Goal: Task Accomplishment & Management: Complete application form

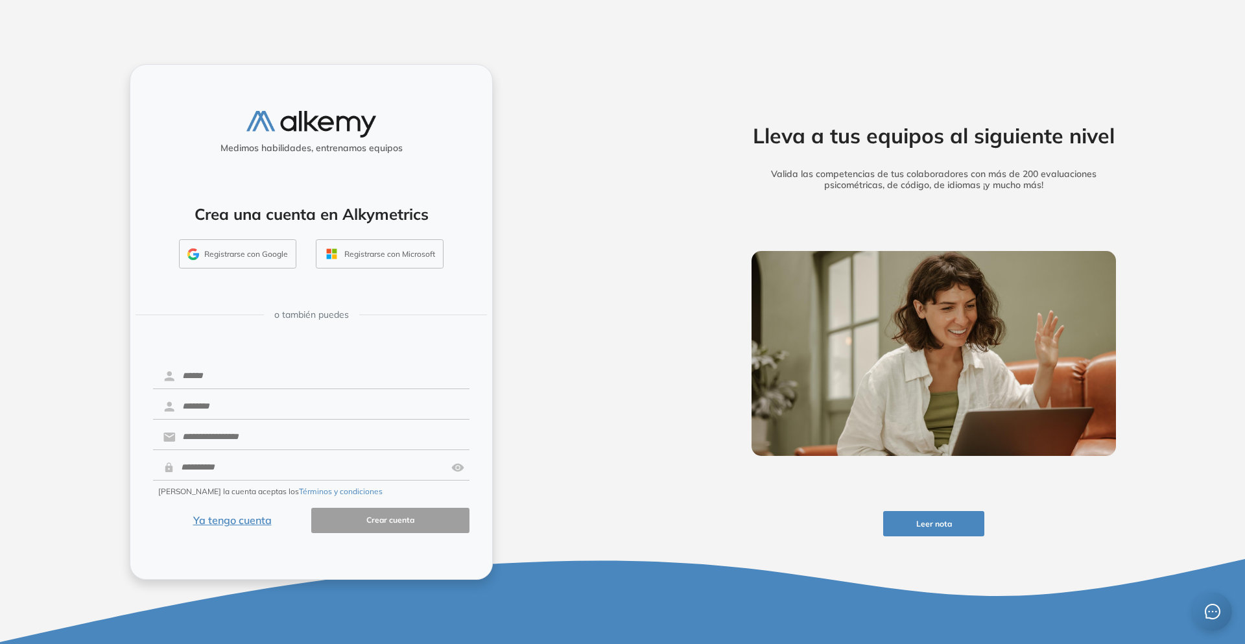
click at [245, 525] on button "Ya tengo cuenta" at bounding box center [232, 520] width 158 height 25
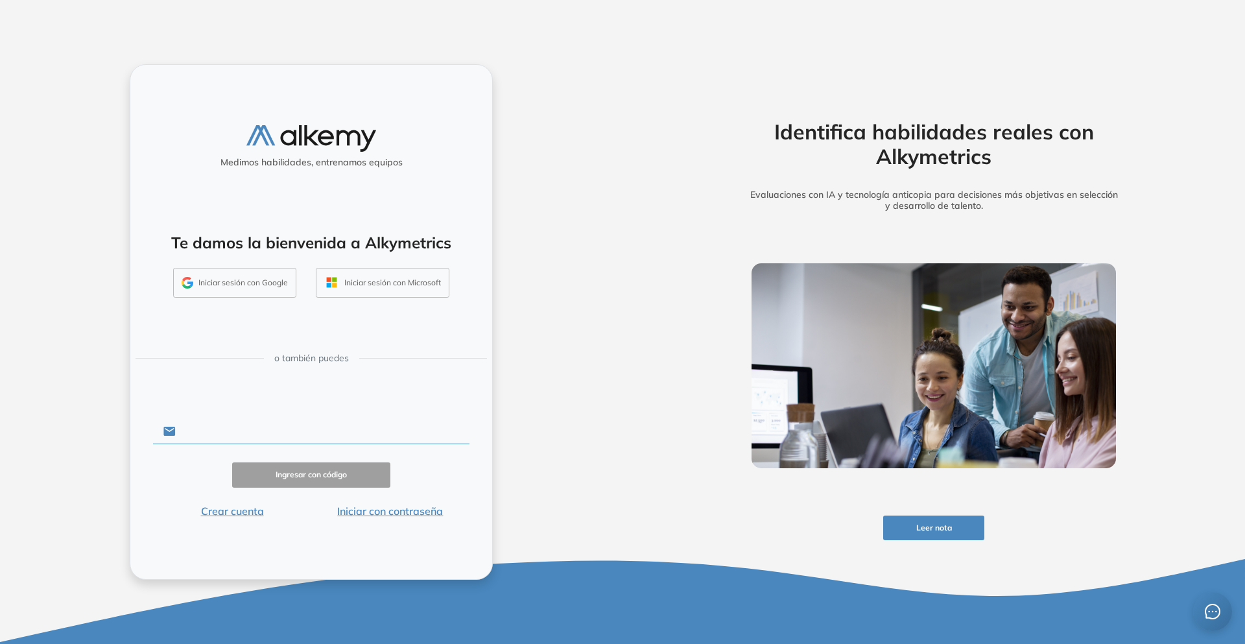
click at [254, 436] on input "text" at bounding box center [323, 431] width 294 height 25
type input "**********"
click at [312, 472] on button "Ingresar con código" at bounding box center [311, 474] width 158 height 25
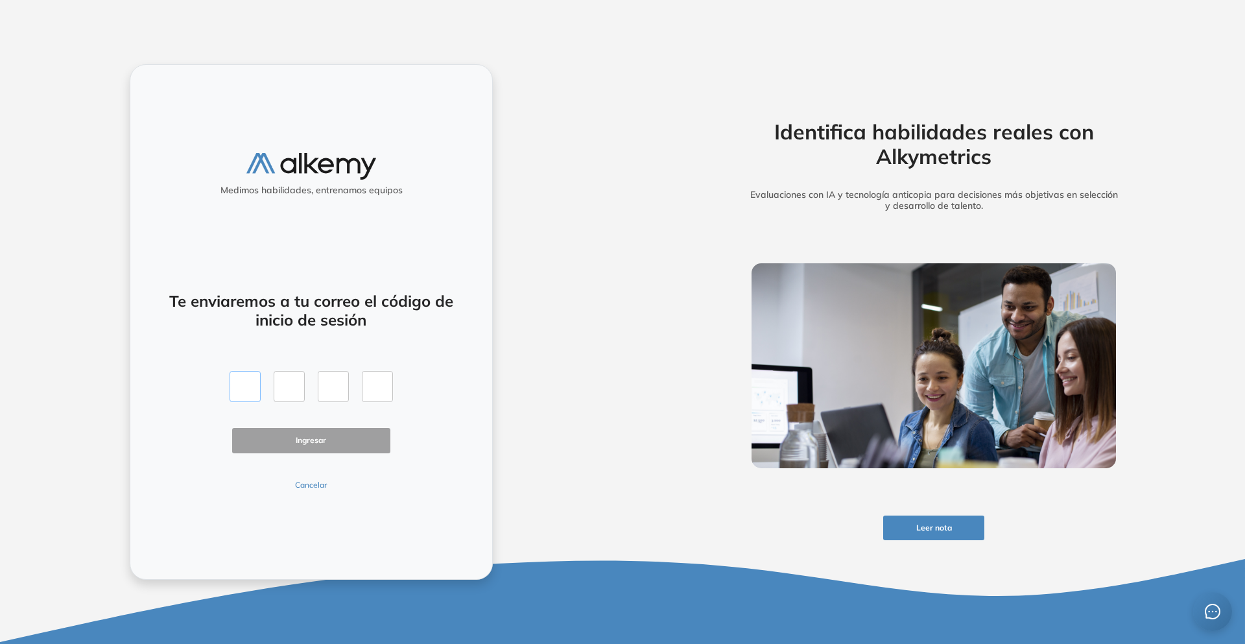
click at [252, 395] on input "text" at bounding box center [245, 386] width 31 height 31
type input "*"
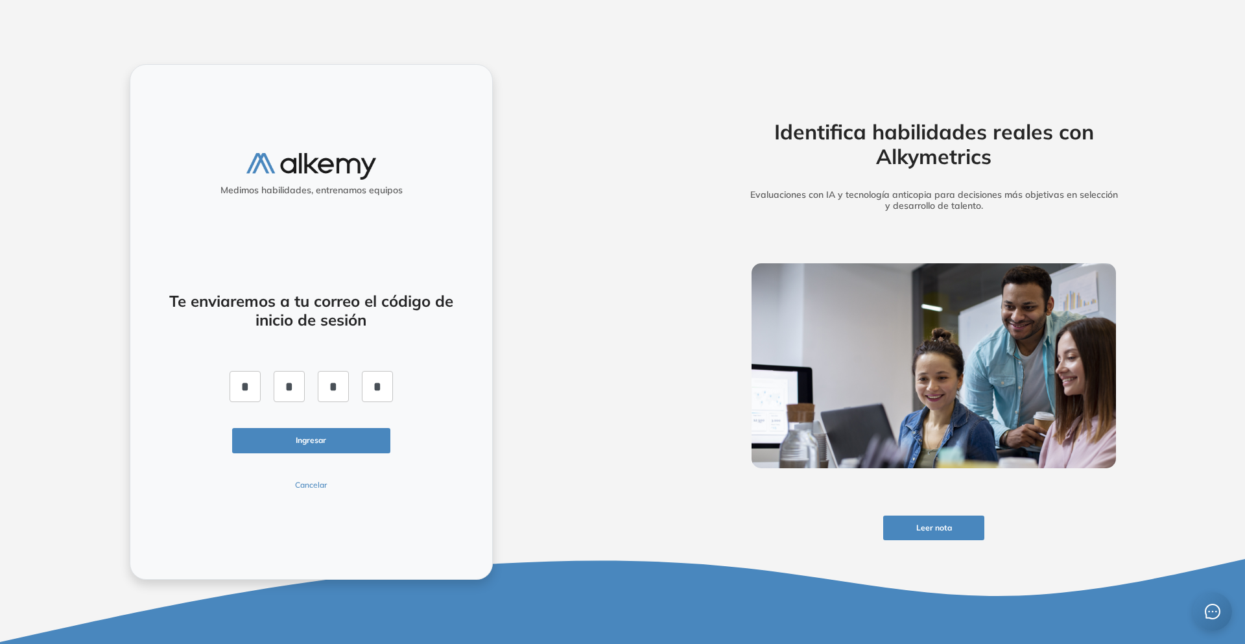
click at [337, 434] on button "Ingresar" at bounding box center [311, 440] width 158 height 25
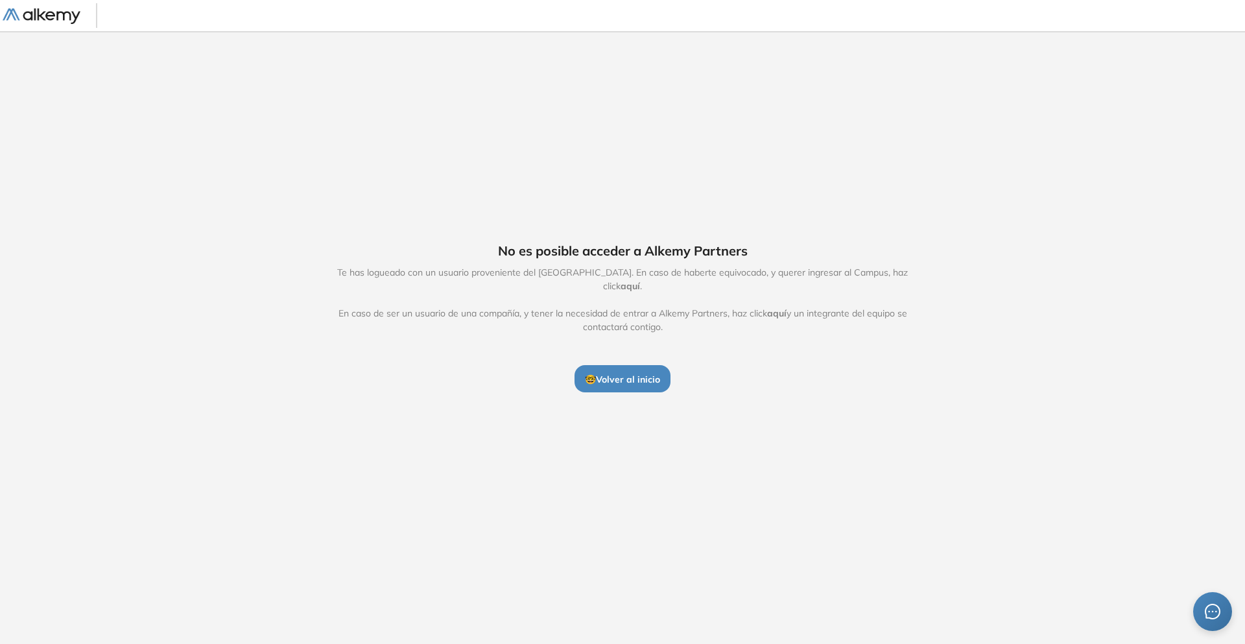
click at [607, 374] on span "🤓 Volver al inicio" at bounding box center [622, 380] width 75 height 12
